Goal: Task Accomplishment & Management: Manage account settings

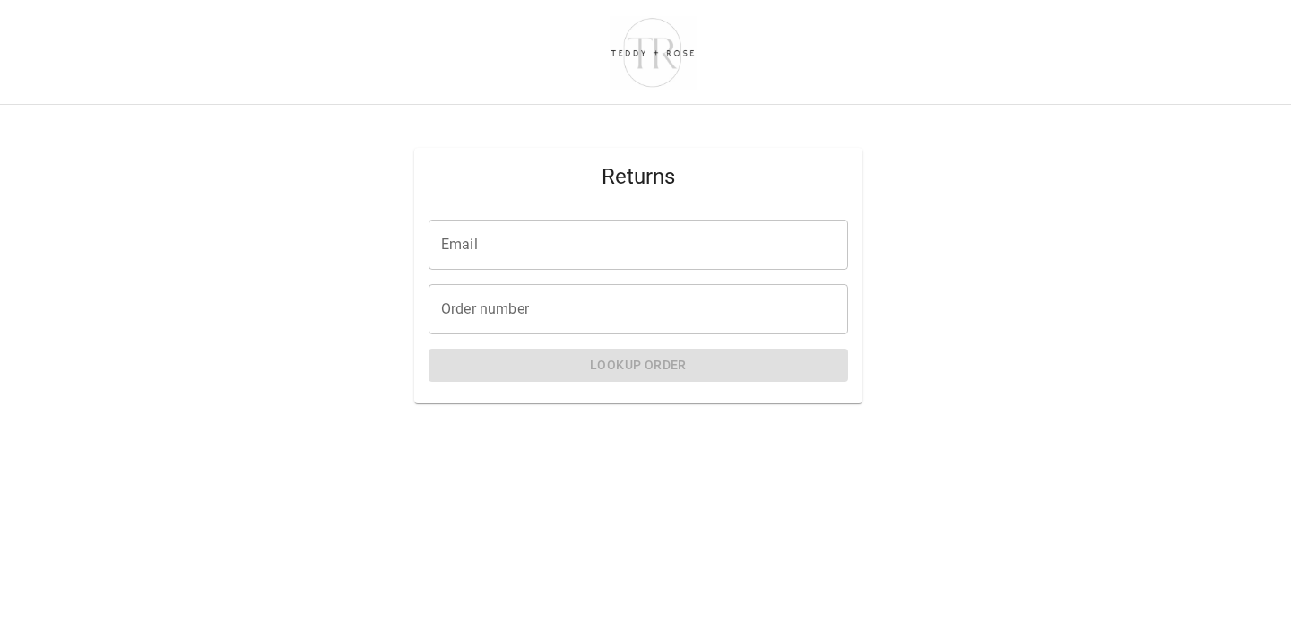
click at [469, 253] on input "Email" at bounding box center [637, 245] width 419 height 50
click at [466, 315] on input "Order number" at bounding box center [637, 309] width 419 height 50
paste input "*****"
type input "*****"
click at [450, 249] on input "Email" at bounding box center [637, 245] width 419 height 50
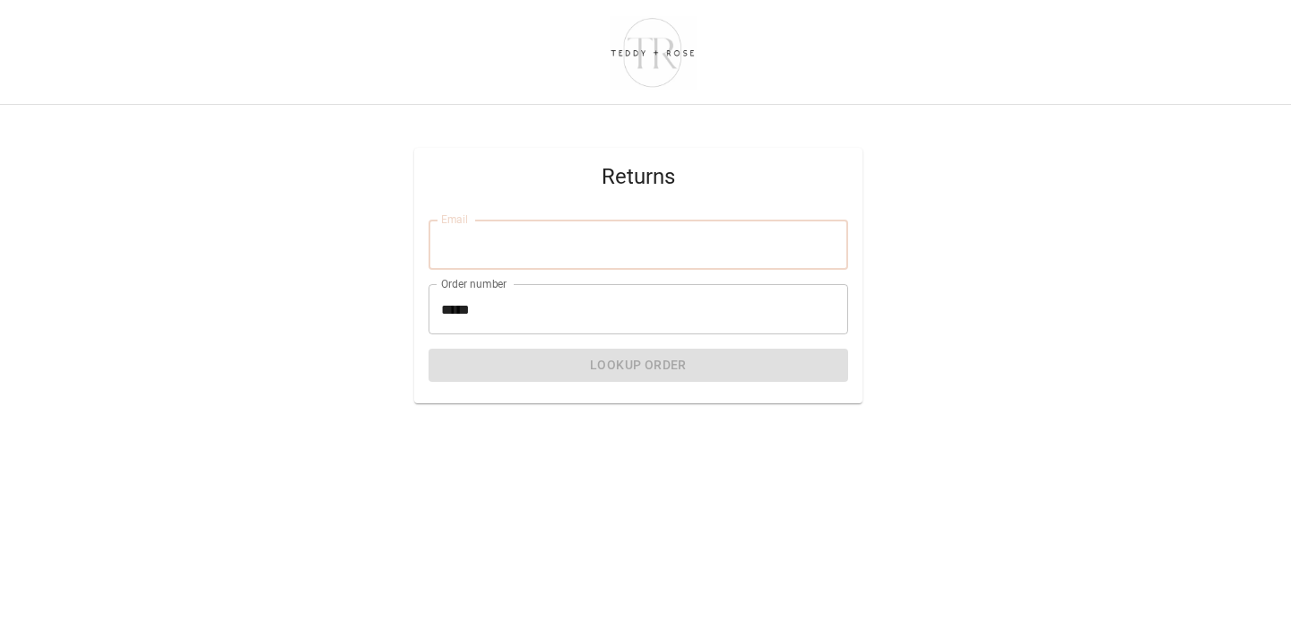
type input "**********"
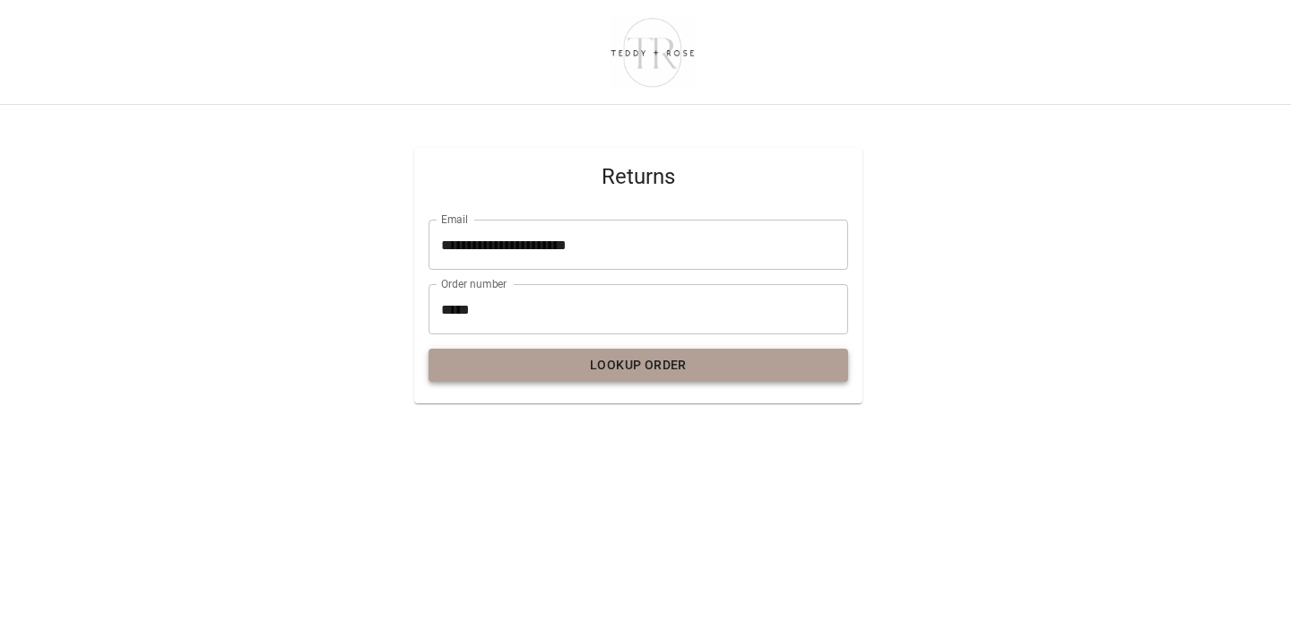
click at [537, 373] on button "Lookup Order" at bounding box center [637, 365] width 419 height 33
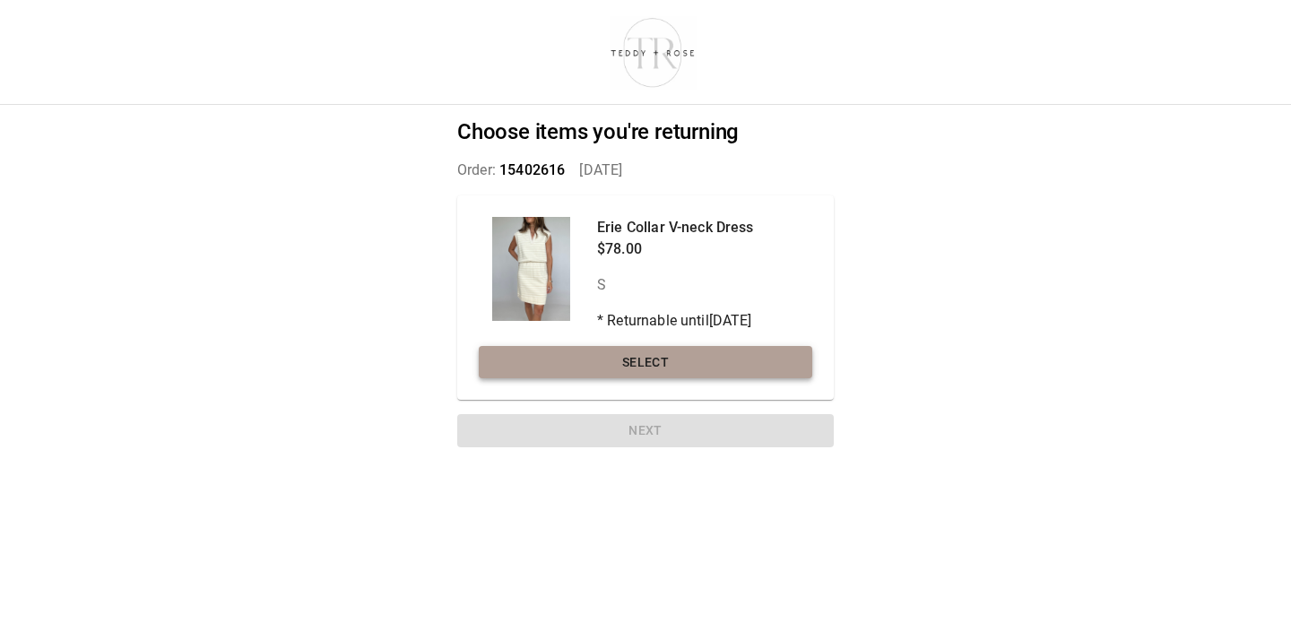
click at [586, 362] on button "Select" at bounding box center [645, 362] width 333 height 33
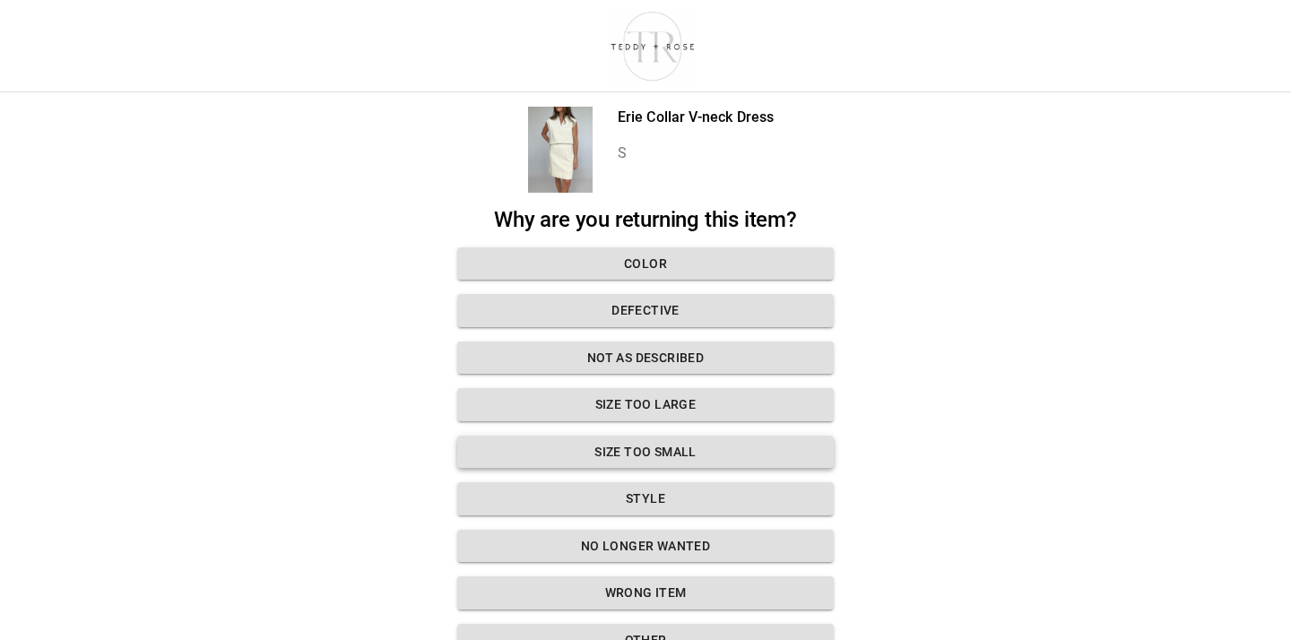
click at [580, 453] on button "Size too small" at bounding box center [645, 452] width 376 height 33
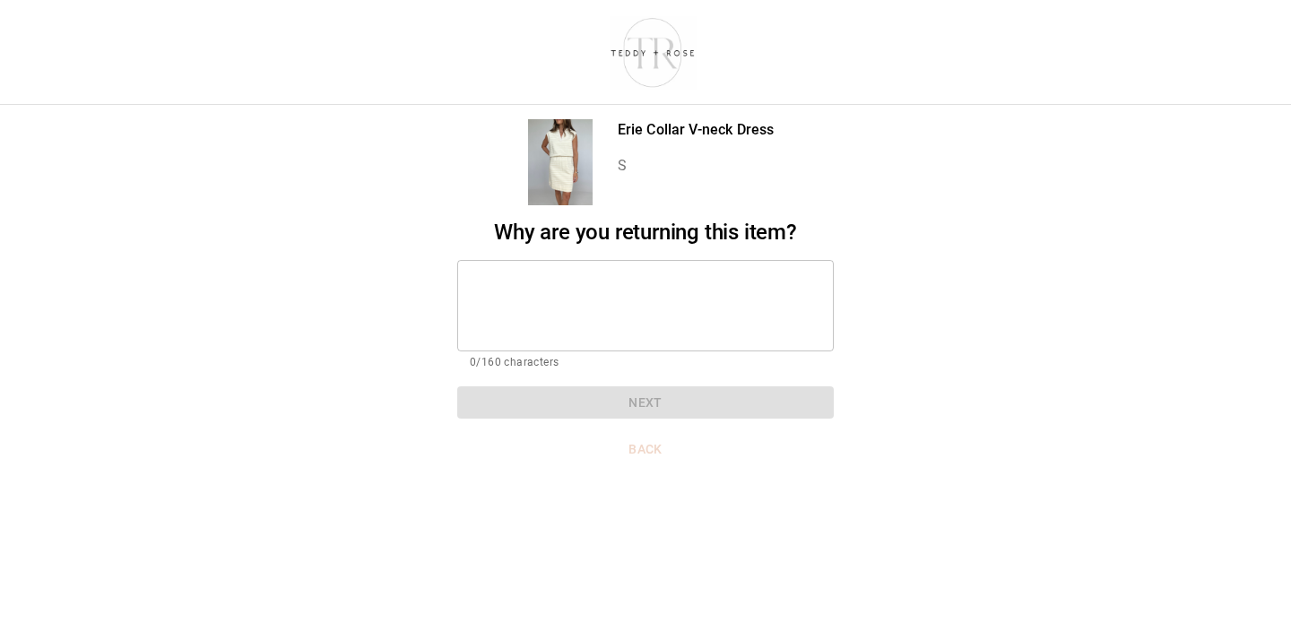
click at [651, 451] on button "Back" at bounding box center [645, 449] width 376 height 33
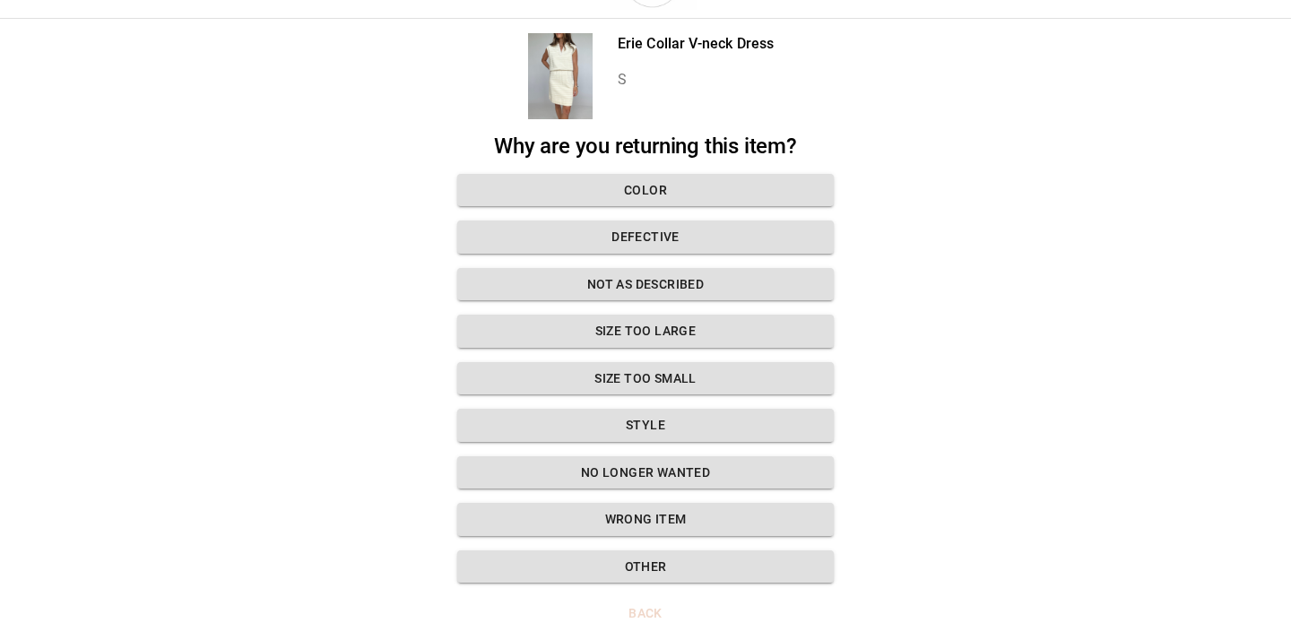
scroll to position [63, 0]
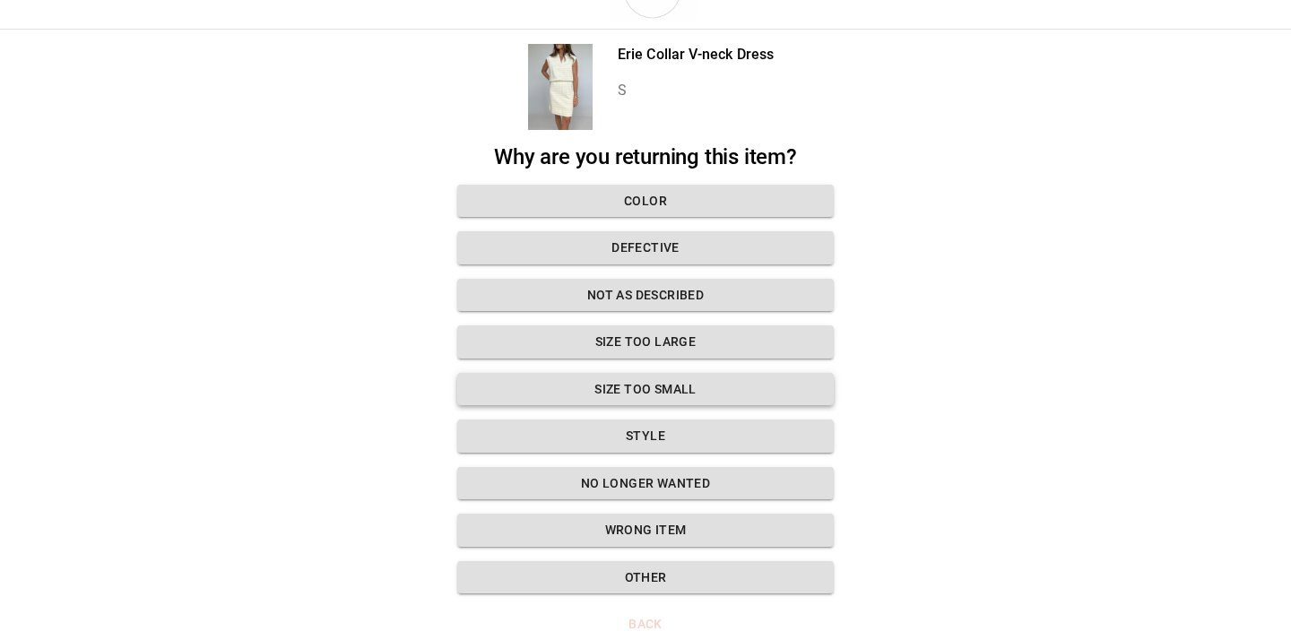
click at [669, 399] on button "Size too small" at bounding box center [645, 389] width 376 height 33
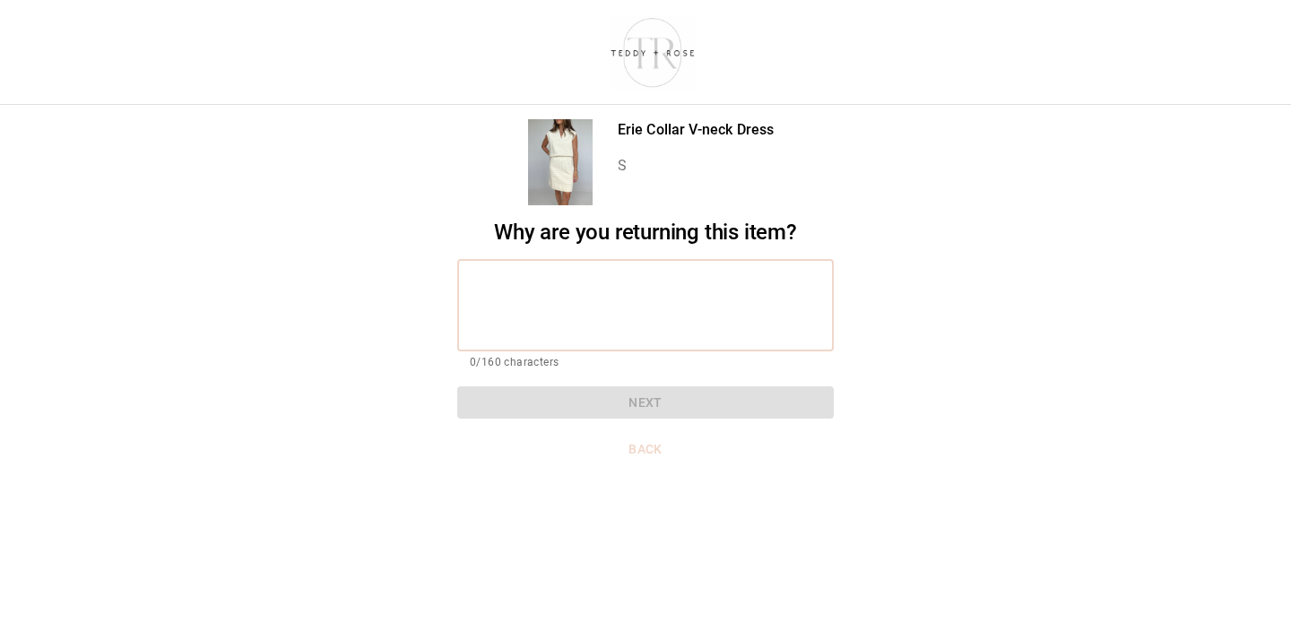
click at [566, 307] on textarea at bounding box center [645, 305] width 351 height 62
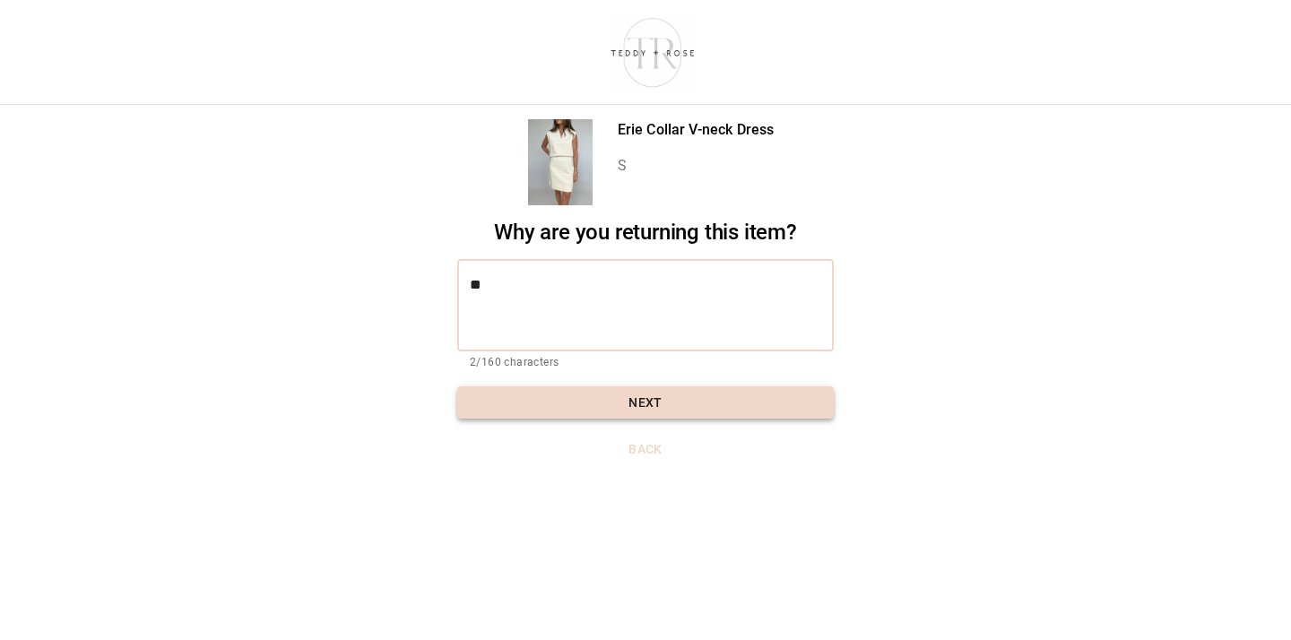
click at [569, 407] on button "Next" at bounding box center [645, 402] width 376 height 33
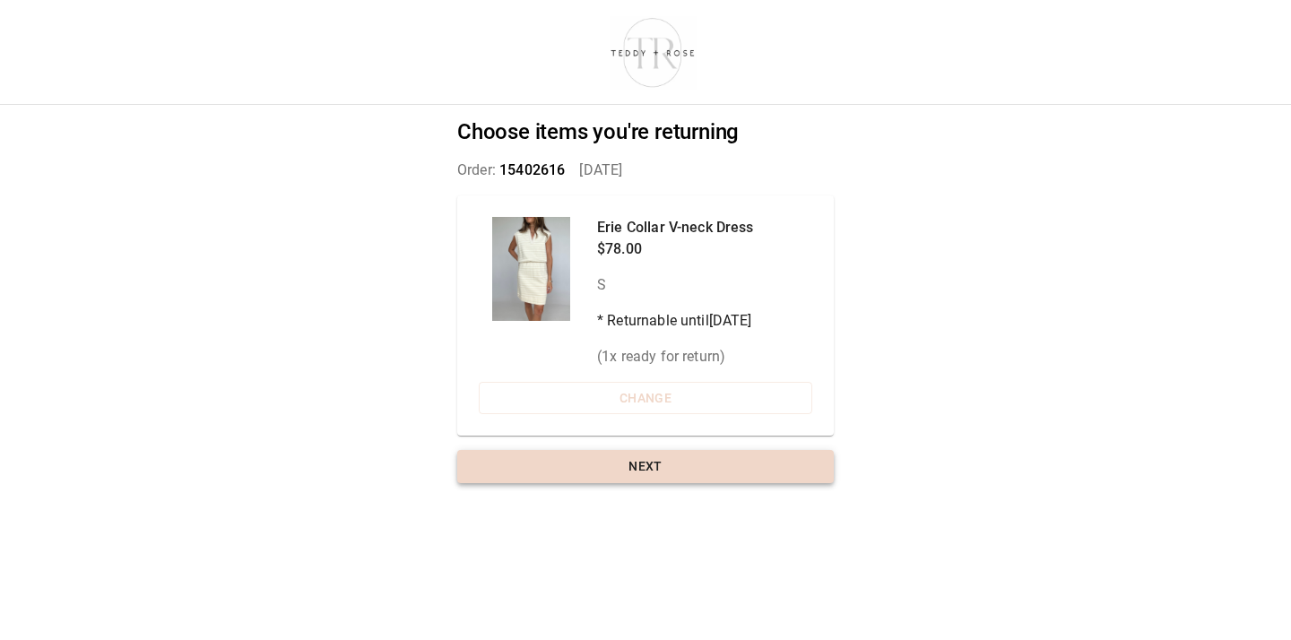
click at [601, 465] on button "Next" at bounding box center [645, 466] width 376 height 33
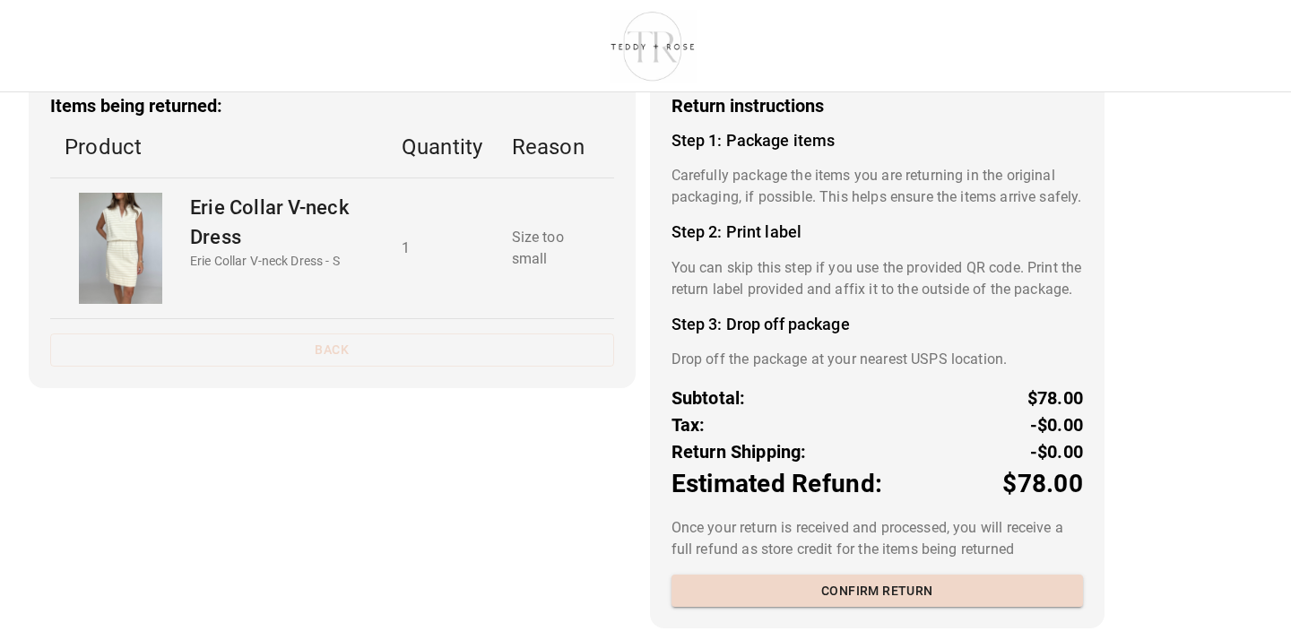
scroll to position [147, 0]
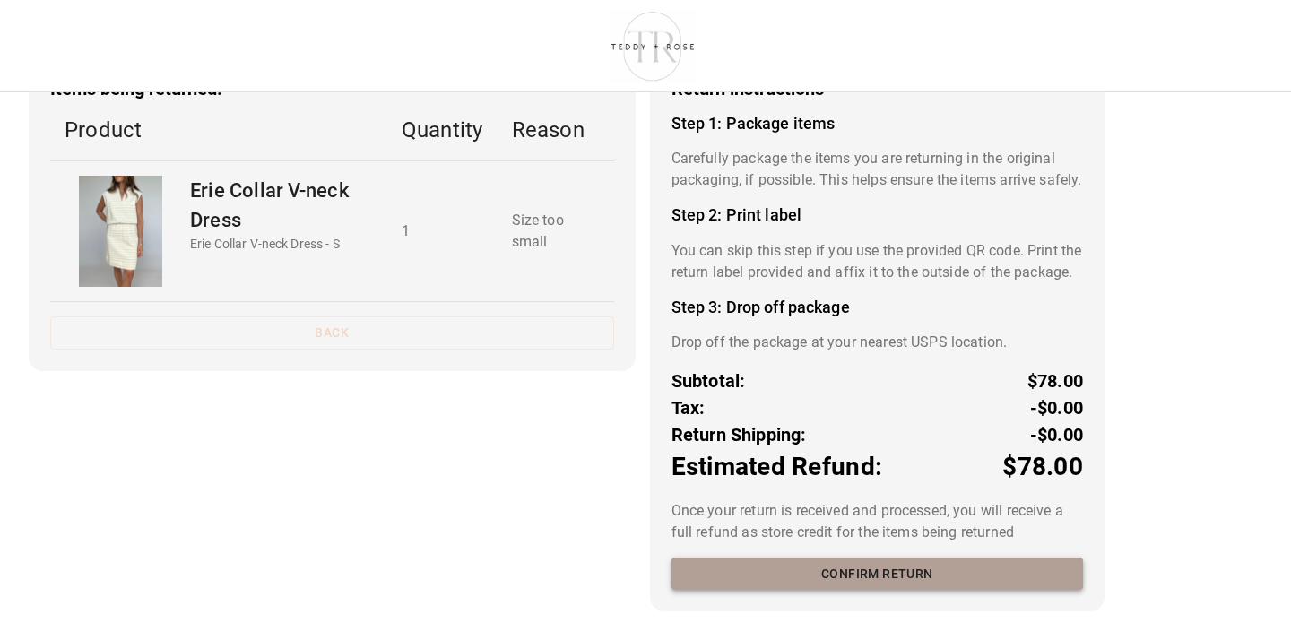
click at [808, 575] on button "Confirm return" at bounding box center [876, 573] width 411 height 33
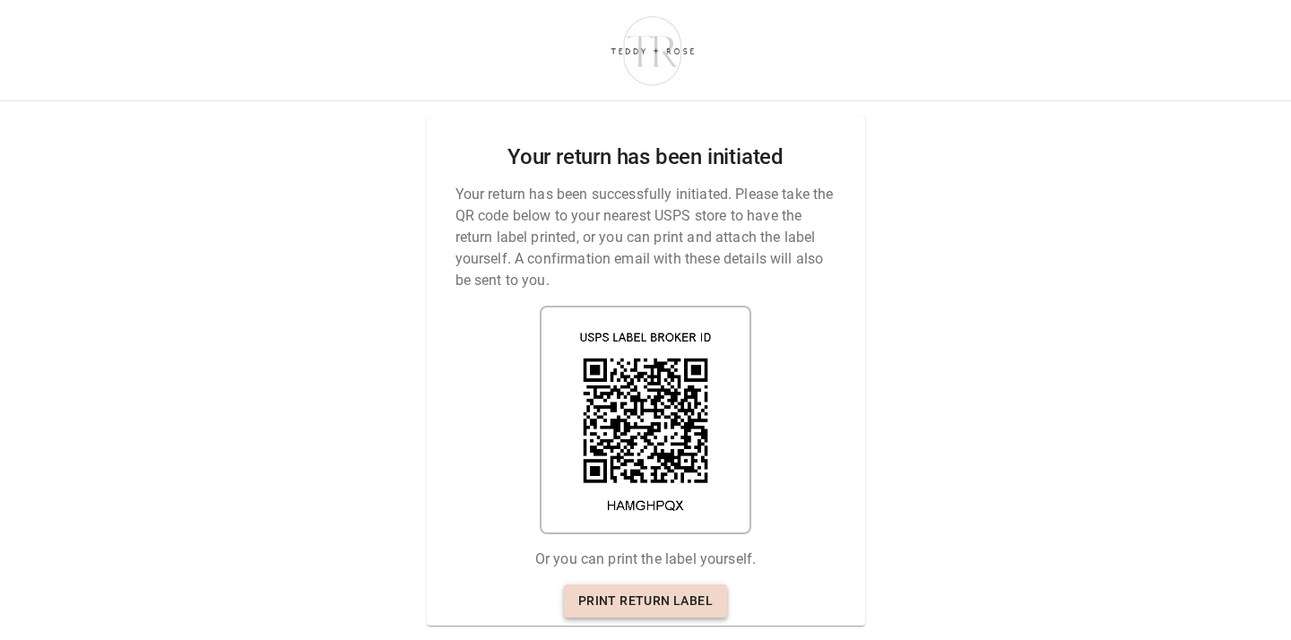
click at [648, 596] on link "Print return label" at bounding box center [645, 600] width 163 height 33
